Goal: Task Accomplishment & Management: Complete application form

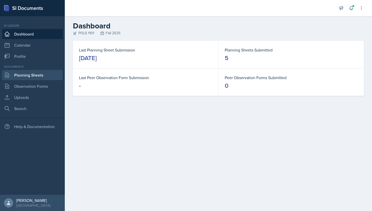
click at [54, 77] on link "Planning Sheets" at bounding box center [32, 75] width 61 height 10
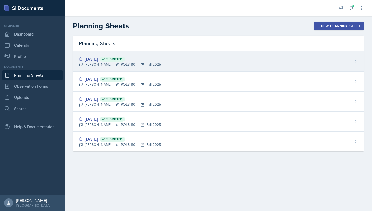
click at [145, 64] on icon at bounding box center [143, 65] width 4 height 4
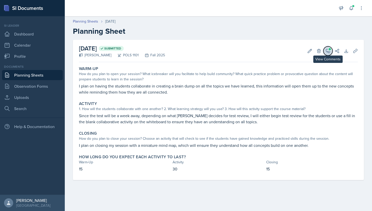
click at [329, 51] on icon at bounding box center [328, 51] width 4 height 4
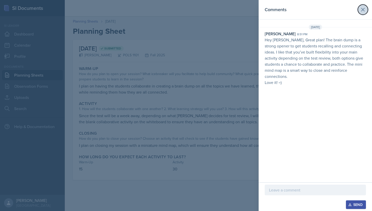
click at [363, 12] on icon at bounding box center [363, 10] width 6 height 6
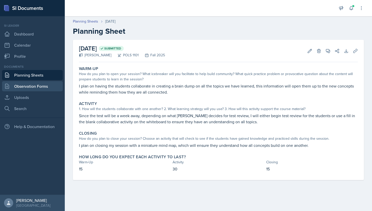
click at [21, 86] on link "Observation Forms" at bounding box center [32, 86] width 61 height 10
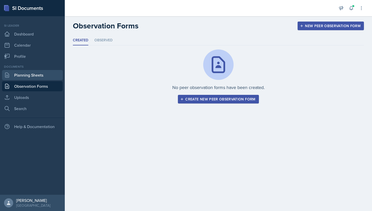
click at [27, 73] on link "Planning Sheets" at bounding box center [32, 75] width 61 height 10
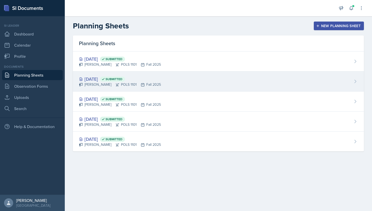
click at [92, 80] on div "[DATE] Submitted" at bounding box center [120, 78] width 82 height 7
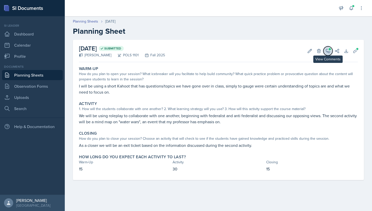
click at [328, 50] on icon at bounding box center [328, 50] width 5 height 5
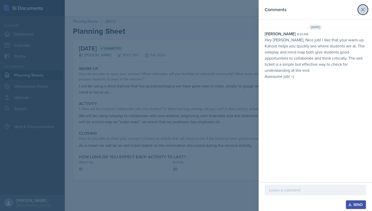
click at [363, 10] on icon at bounding box center [362, 9] width 3 height 3
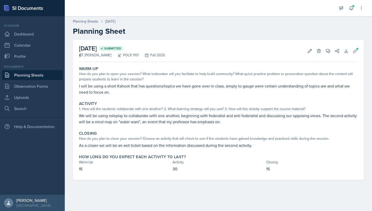
click at [38, 76] on link "Planning Sheets" at bounding box center [32, 75] width 61 height 10
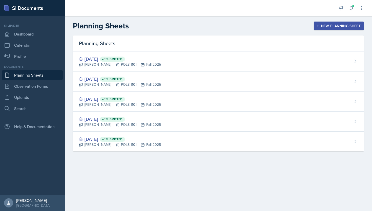
click at [329, 28] on div "New Planning Sheet" at bounding box center [339, 26] width 44 height 4
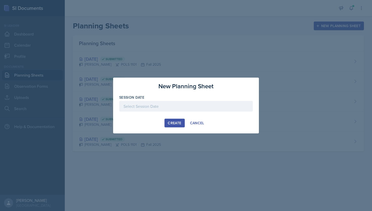
click at [171, 109] on div at bounding box center [186, 106] width 134 height 11
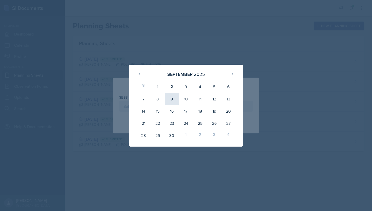
click at [171, 99] on div "9" at bounding box center [172, 99] width 14 height 12
type input "[DATE]"
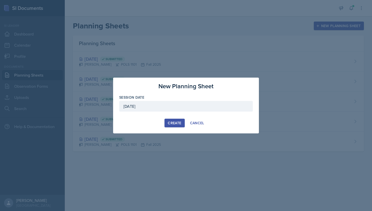
click at [180, 124] on div "Create" at bounding box center [174, 123] width 13 height 4
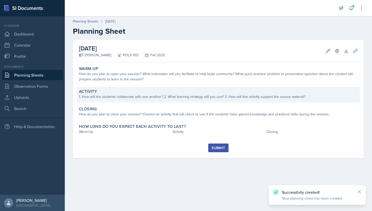
click at [149, 94] on div "Activity 1. How will the students collaborate with one another? 2. What learnin…" at bounding box center [218, 94] width 283 height 15
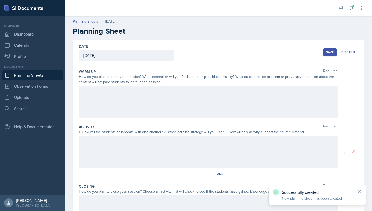
click at [145, 145] on div at bounding box center [208, 151] width 259 height 32
click at [108, 156] on div at bounding box center [208, 151] width 259 height 32
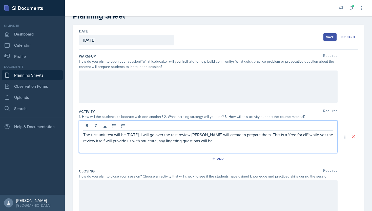
scroll to position [24, 0]
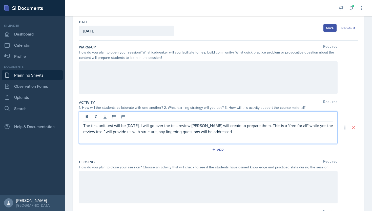
click at [200, 132] on p "The first unit test will be [DATE], I will go over the test review [PERSON_NAME…" at bounding box center [208, 128] width 250 height 12
click at [181, 131] on p "The first unit test will be [DATE], I will go over the test review [PERSON_NAME…" at bounding box center [208, 128] width 250 height 12
click at [212, 132] on p "The first unit test will be [DATE], I will go over the test review [PERSON_NAME…" at bounding box center [208, 128] width 250 height 12
click at [303, 133] on p "The first unit test will be [DATE], I will go over the test review [PERSON_NAME…" at bounding box center [208, 128] width 250 height 12
click at [293, 80] on div at bounding box center [208, 77] width 259 height 32
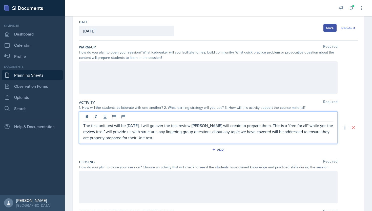
scroll to position [33, 0]
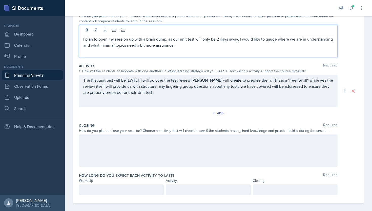
click at [184, 142] on p at bounding box center [208, 139] width 250 height 6
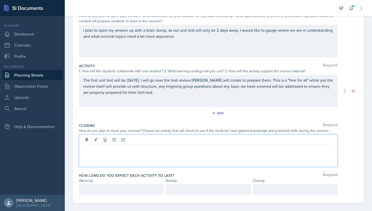
scroll to position [65, 0]
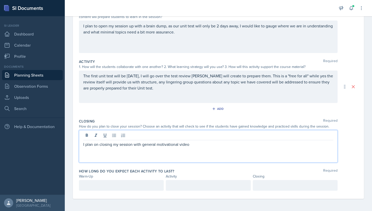
click at [219, 87] on p "The first unit test will be [DATE], I will go over the test review [PERSON_NAME…" at bounding box center [208, 82] width 250 height 18
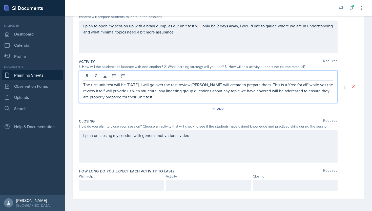
click at [167, 102] on div "The first unit test will be [DATE], I will go over the test review [PERSON_NAME…" at bounding box center [208, 86] width 259 height 32
click at [168, 96] on p "The first unit test will be [DATE], I will go over the test review [PERSON_NAME…" at bounding box center [208, 91] width 250 height 18
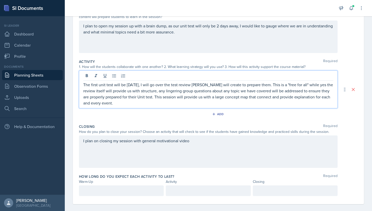
click at [228, 142] on div "I plan on closing my session with general motivational video" at bounding box center [208, 151] width 259 height 32
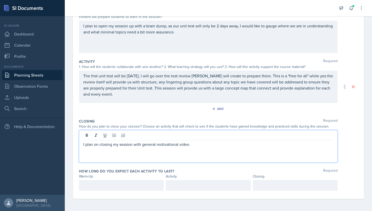
scroll to position [60, 0]
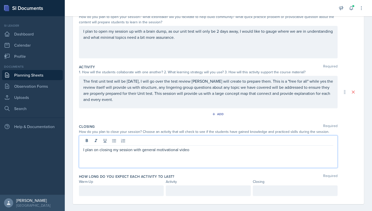
click at [157, 151] on p "I plan on closing my session with general motivational video" at bounding box center [208, 149] width 250 height 6
click at [191, 152] on p "I plan on closing my session with motivational video" at bounding box center [208, 149] width 250 height 6
click at [293, 151] on p "I plan on closing my session with motivational video, while it may not be a che…" at bounding box center [208, 149] width 250 height 6
click at [333, 150] on p "I plan on closing my session with motivational video, while it may not be a che…" at bounding box center [208, 149] width 250 height 6
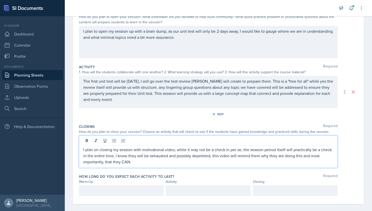
click at [114, 154] on p "I plan on closing my session with motivational video, while it may not be a che…" at bounding box center [208, 155] width 250 height 18
click at [183, 159] on p "I plan on closing my session with motivational video, while it may not be a che…" at bounding box center [208, 155] width 250 height 18
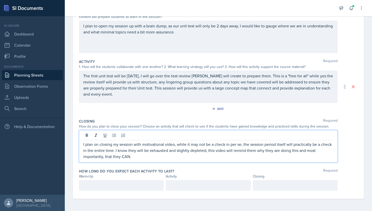
click at [135, 186] on p at bounding box center [121, 185] width 76 height 6
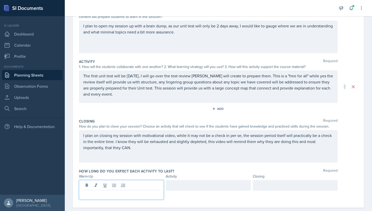
scroll to position [74, 0]
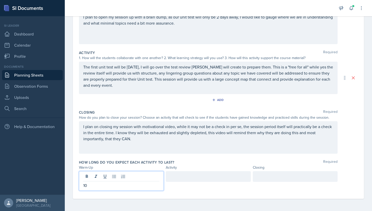
click at [277, 174] on div at bounding box center [295, 176] width 85 height 11
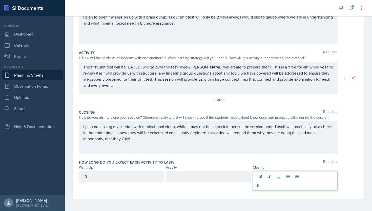
click at [222, 177] on div at bounding box center [208, 176] width 85 height 11
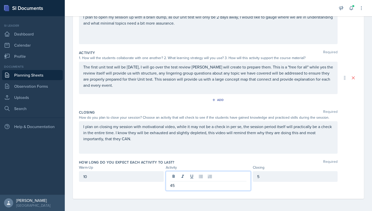
click at [293, 176] on div "5" at bounding box center [295, 176] width 85 height 11
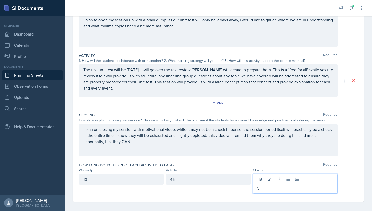
click at [277, 152] on div "I plan on closing my session with motivational video, while it may not be a che…" at bounding box center [208, 140] width 259 height 32
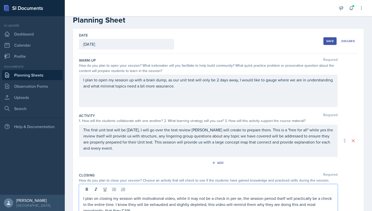
scroll to position [12, 0]
click at [283, 148] on p "The first unit test will be [DATE], I will go over the test review [PERSON_NAME…" at bounding box center [208, 138] width 250 height 24
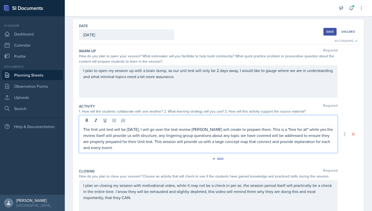
click at [329, 34] on button "Save" at bounding box center [330, 32] width 13 height 8
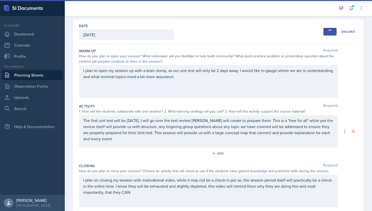
scroll to position [8, 0]
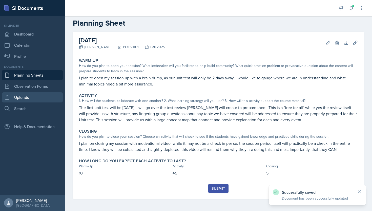
click at [52, 98] on link "Uploads" at bounding box center [32, 97] width 61 height 10
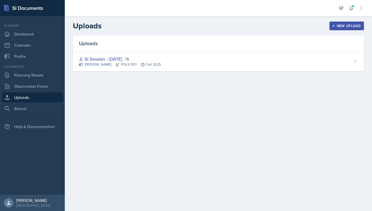
click at [339, 30] on div "Uploads New Upload" at bounding box center [218, 25] width 307 height 9
click at [339, 24] on div "New Upload" at bounding box center [347, 26] width 28 height 4
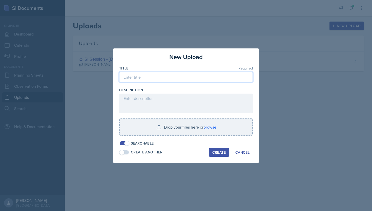
click at [193, 79] on input at bounding box center [186, 77] width 134 height 11
type input "s"
type input "SI Session - [DATE]"
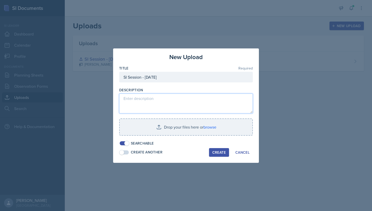
click at [166, 100] on textarea at bounding box center [186, 103] width 134 height 20
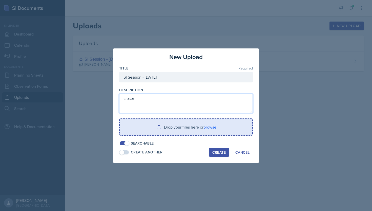
type textarea "closer"
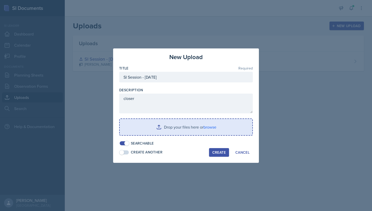
click at [165, 128] on input "file" at bounding box center [186, 127] width 133 height 16
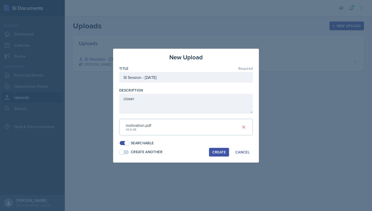
click at [221, 151] on div "Create" at bounding box center [218, 152] width 13 height 4
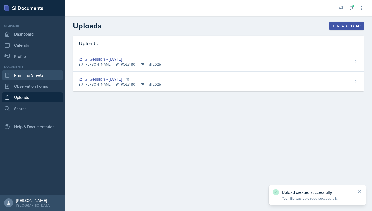
click at [48, 77] on link "Planning Sheets" at bounding box center [32, 75] width 61 height 10
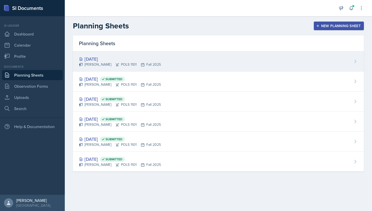
click at [345, 63] on div "[DATE] [PERSON_NAME] POLS 1101 Fall 2025" at bounding box center [218, 61] width 291 height 20
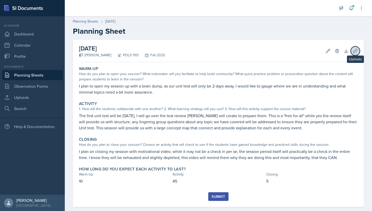
click at [357, 51] on icon at bounding box center [355, 50] width 5 height 5
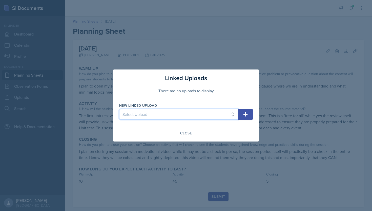
click at [204, 113] on select "Select Upload SI Session - [DATE] SI Session - [DATE]" at bounding box center [178, 114] width 119 height 11
select select "93b99bf7-3ce7-4095-ae25-a0ae18befec8"
click at [247, 112] on icon "button" at bounding box center [245, 114] width 6 height 6
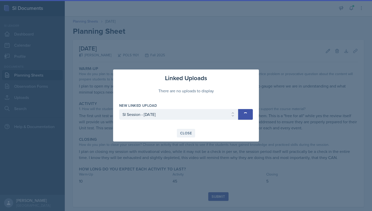
select select
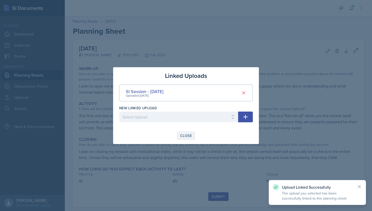
click at [184, 133] on div "Close" at bounding box center [186, 135] width 12 height 4
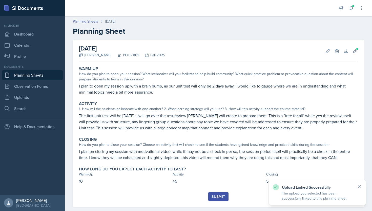
click at [39, 73] on link "Planning Sheets" at bounding box center [32, 75] width 61 height 10
